Goal: Check status: Check status

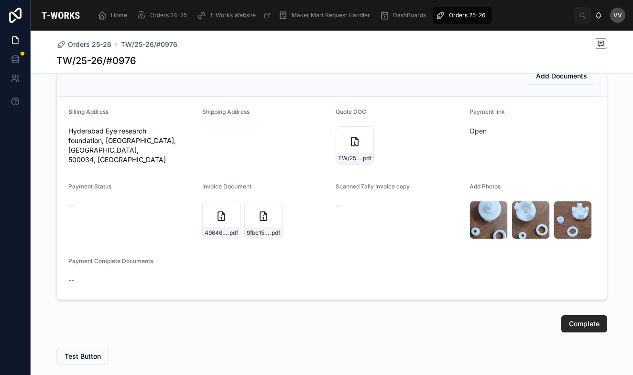
scroll to position [451, 0]
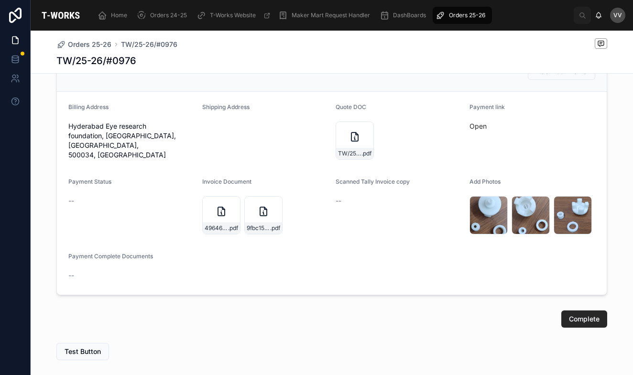
click at [587, 324] on button "Complete" at bounding box center [584, 318] width 46 height 17
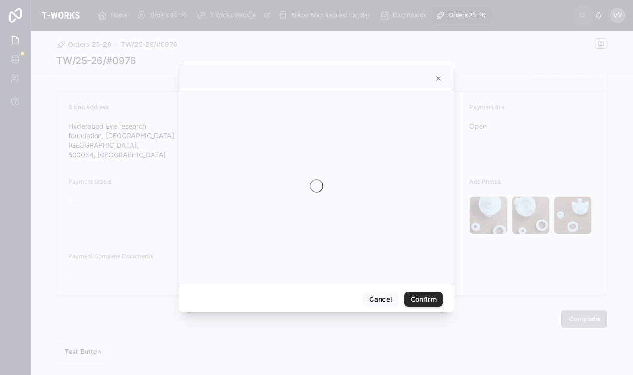
click at [432, 303] on button "Confirm" at bounding box center [423, 299] width 38 height 15
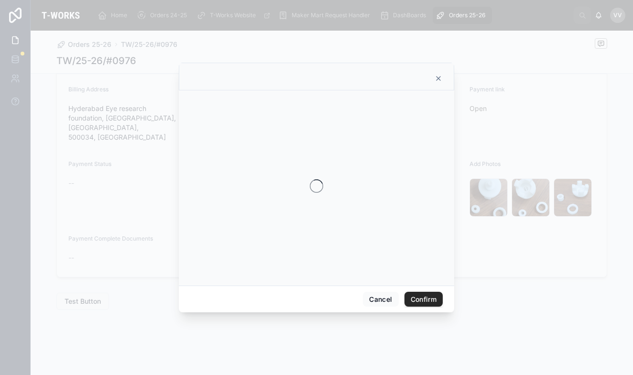
scroll to position [314, 0]
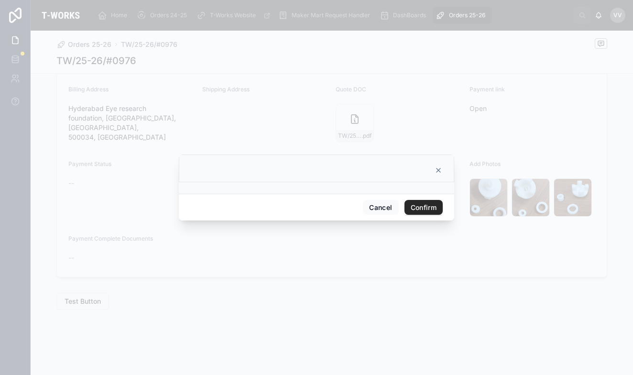
click at [430, 206] on button "Confirm" at bounding box center [423, 207] width 38 height 15
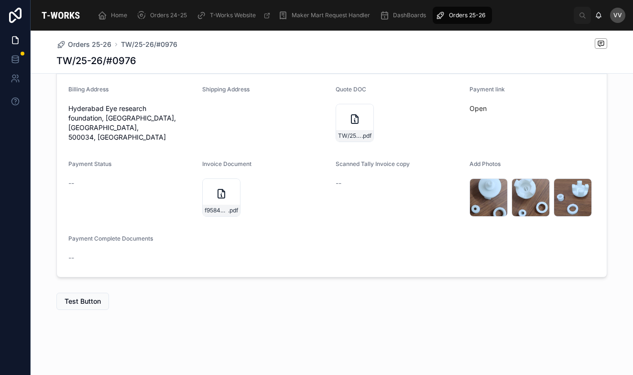
click at [89, 43] on span "Orders 25-26" at bounding box center [89, 45] width 43 height 10
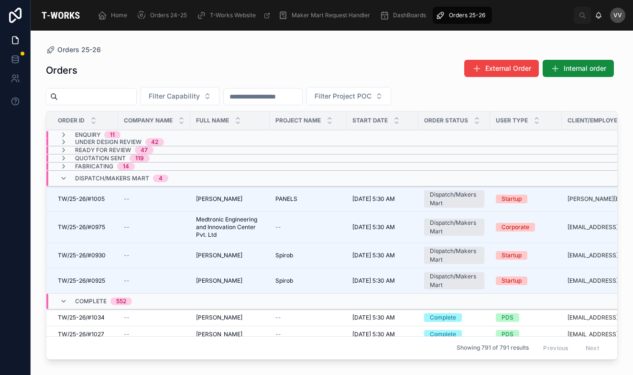
click at [91, 224] on span "TW/25-26/#0975" at bounding box center [81, 227] width 47 height 8
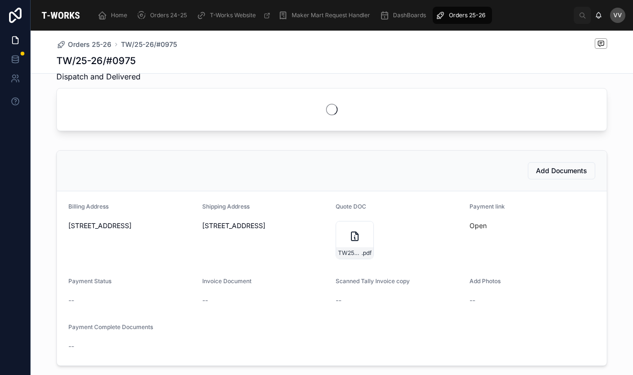
scroll to position [300, 0]
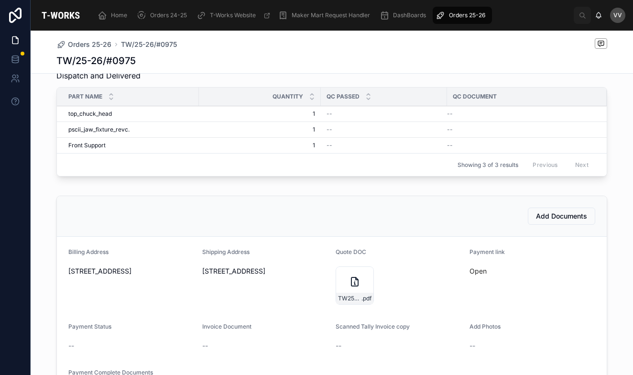
click at [474, 222] on div "Add Documents" at bounding box center [331, 215] width 527 height 17
click at [477, 271] on link "Open" at bounding box center [477, 271] width 17 height 8
click at [90, 45] on span "Orders 25-26" at bounding box center [89, 45] width 43 height 10
